Goal: Task Accomplishment & Management: Use online tool/utility

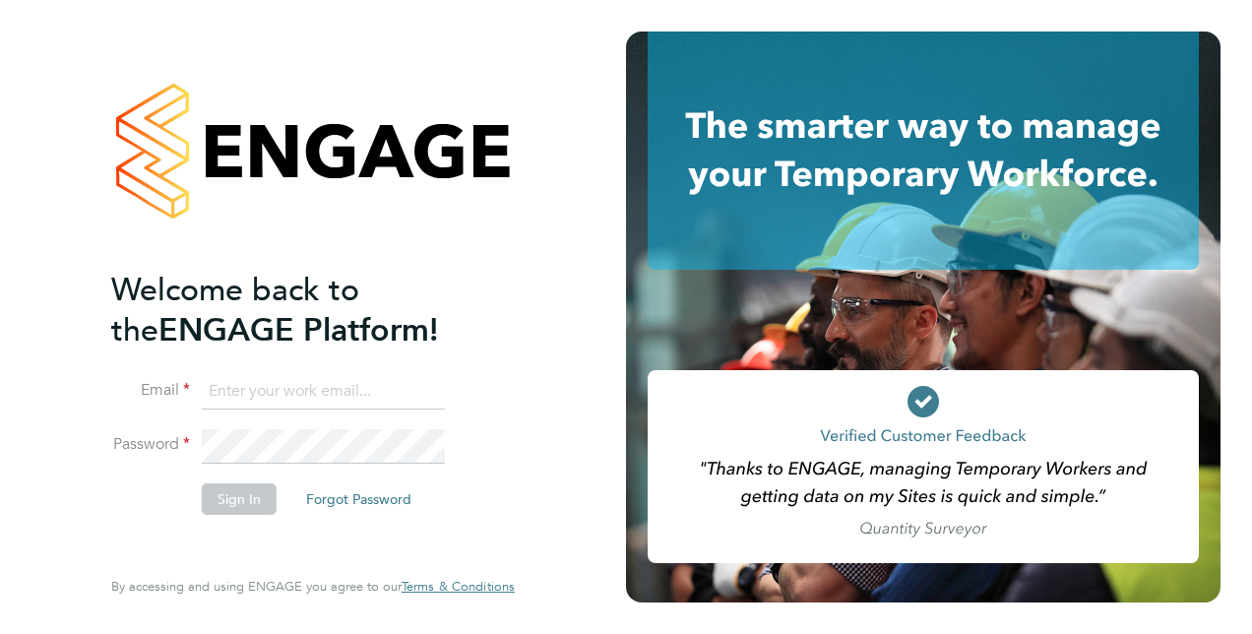
type input "karen.anderson2@justice.gov.uk"
click at [223, 502] on button "Sign In" at bounding box center [239, 498] width 75 height 31
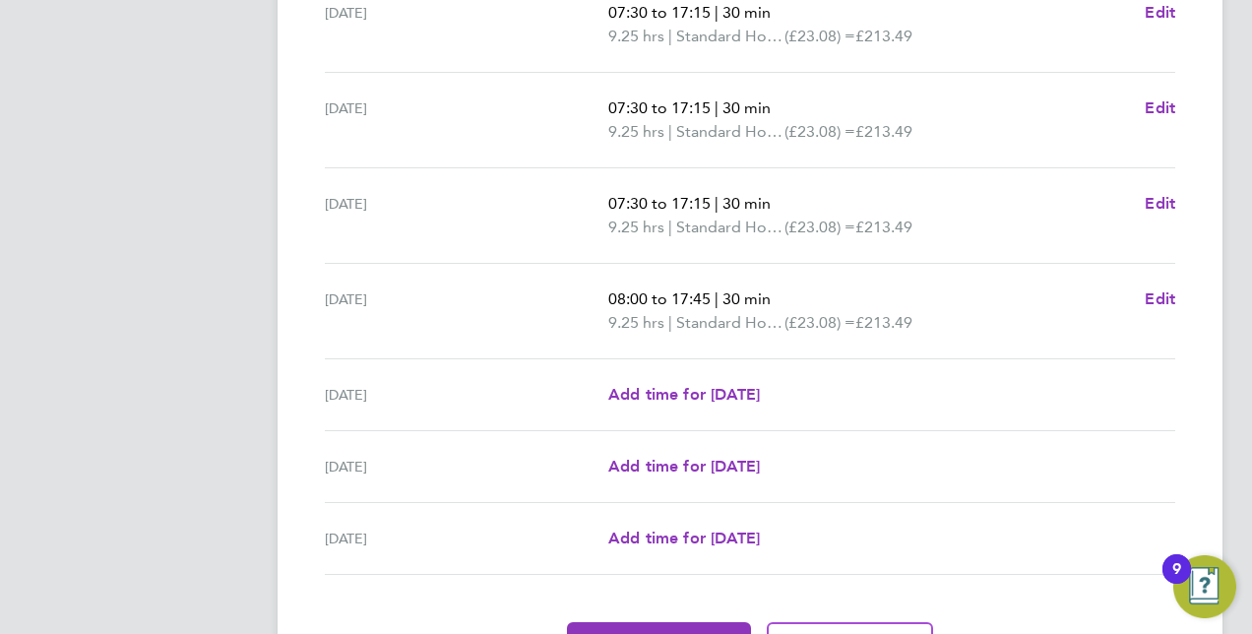
scroll to position [671, 0]
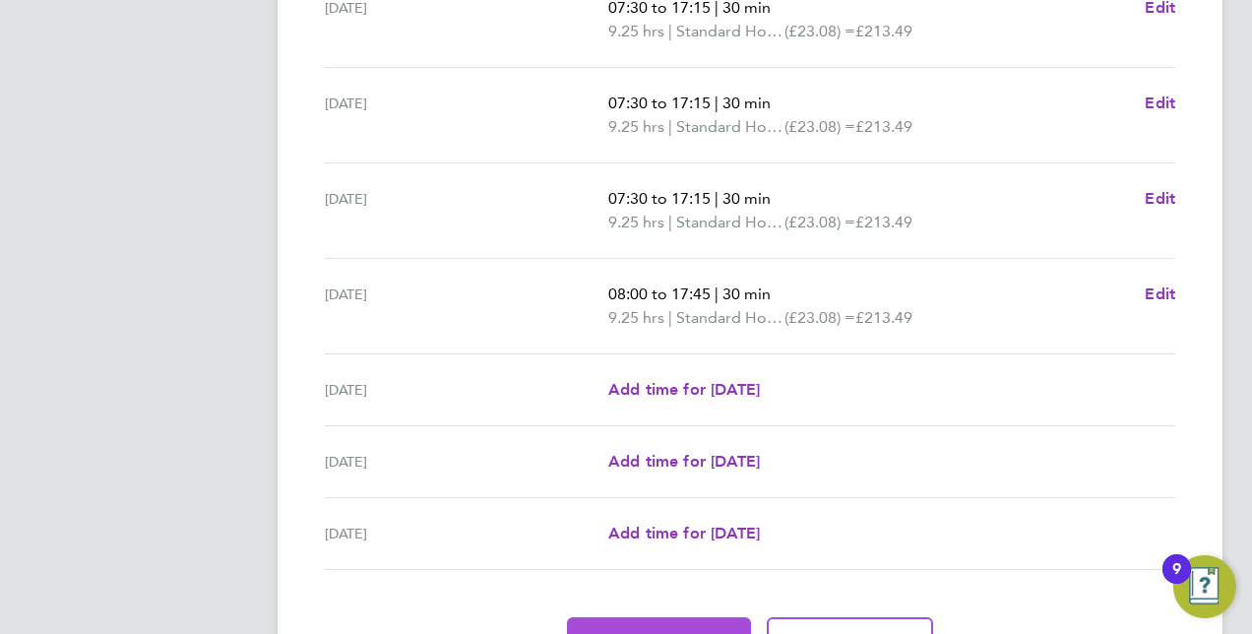
click at [696, 617] on button "Approve Timesheet" at bounding box center [659, 640] width 184 height 47
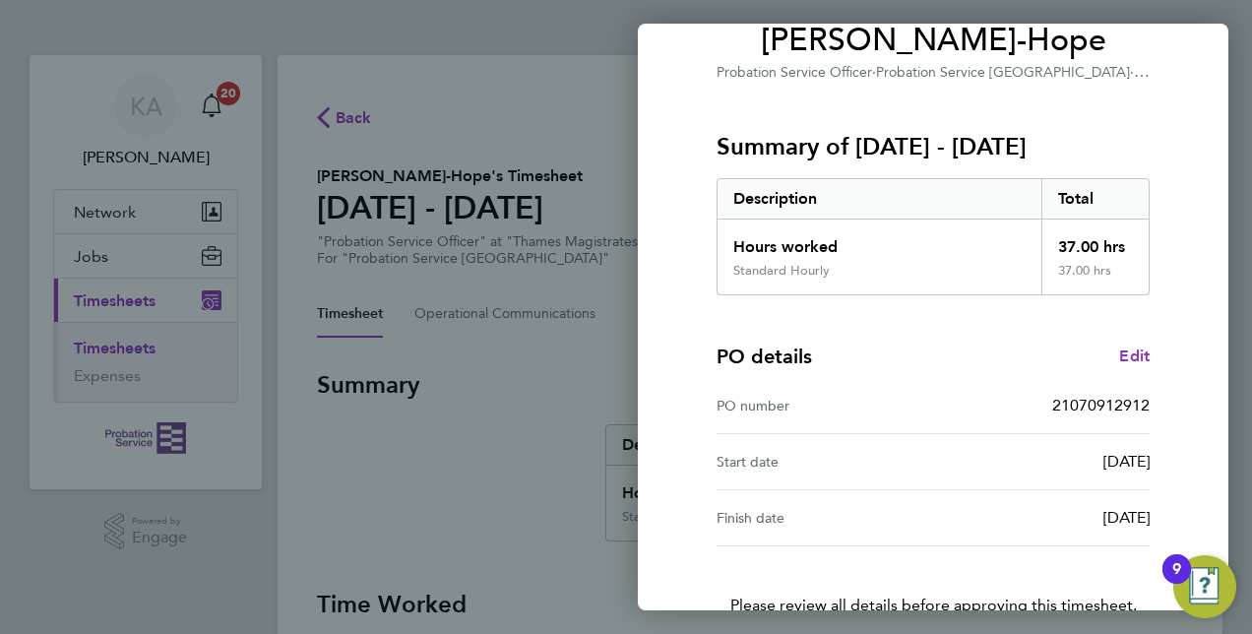
scroll to position [307, 0]
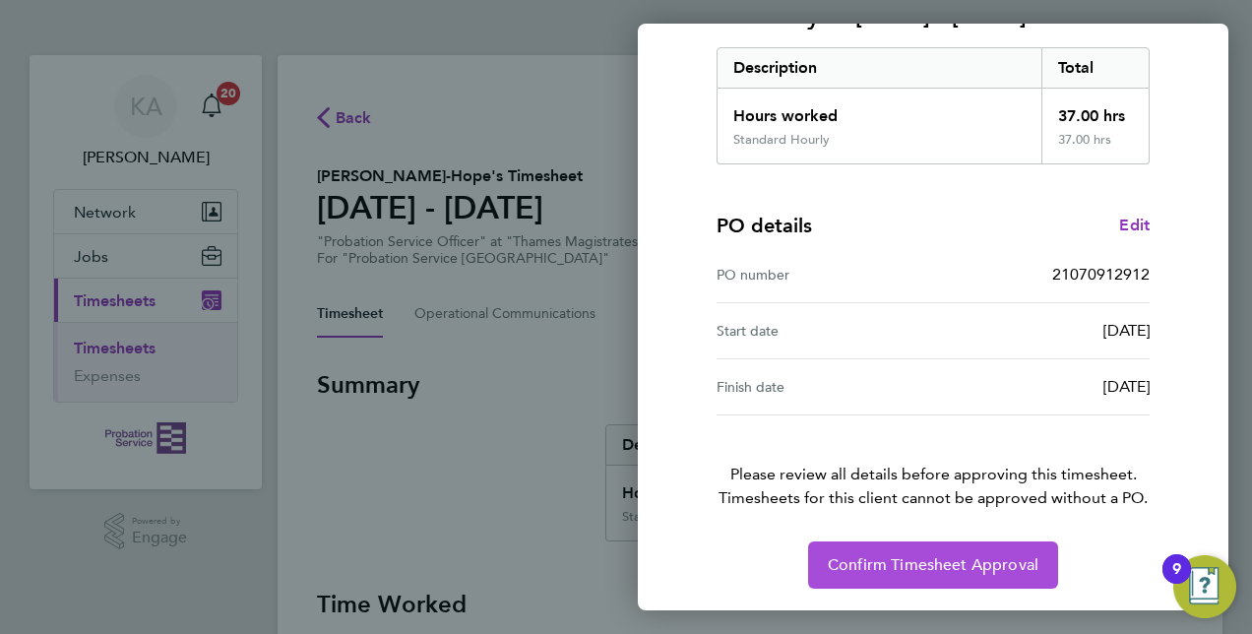
click at [929, 555] on span "Confirm Timesheet Approval" at bounding box center [933, 565] width 211 height 20
